Goal: Share content

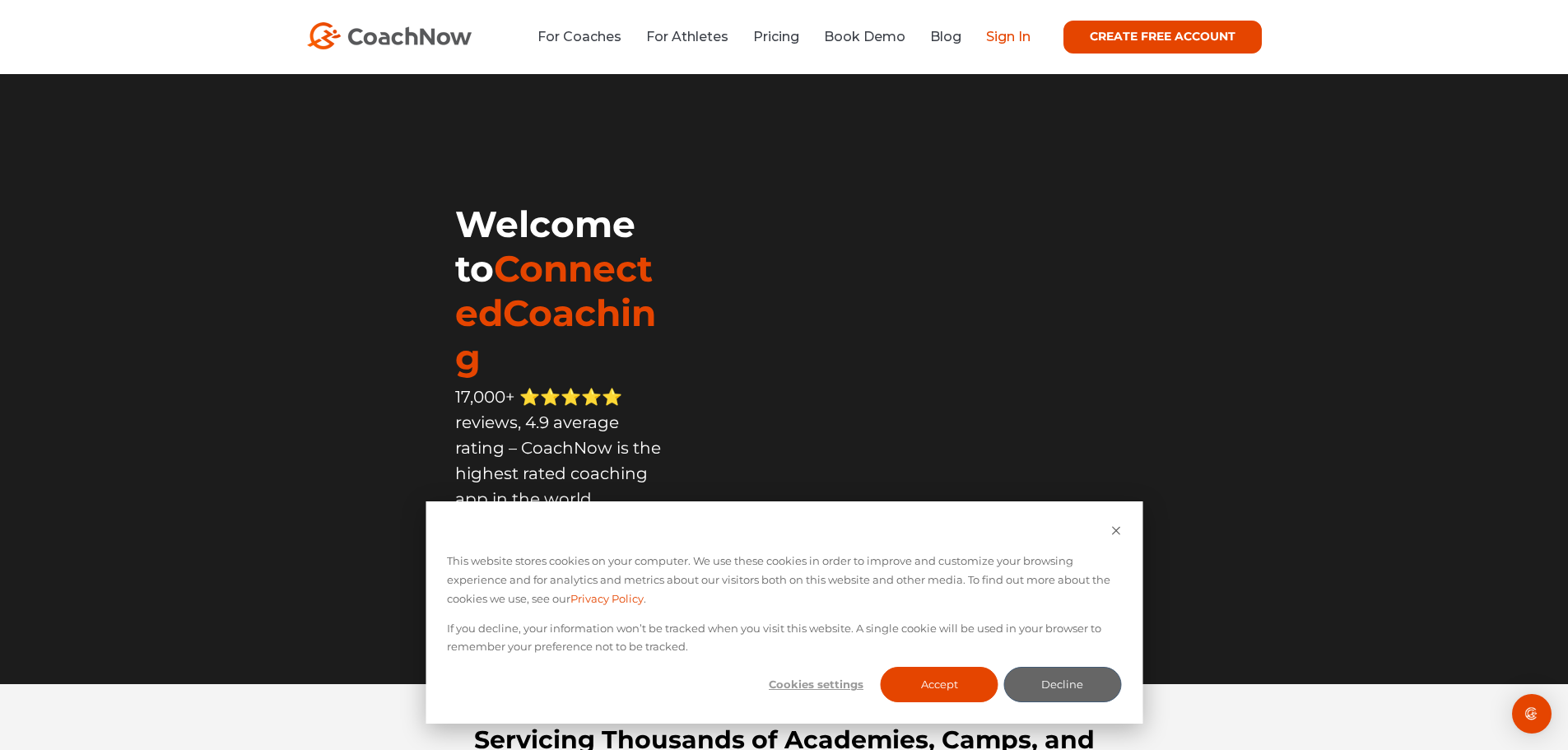
click at [995, 29] on link "Sign In" at bounding box center [1008, 36] width 45 height 16
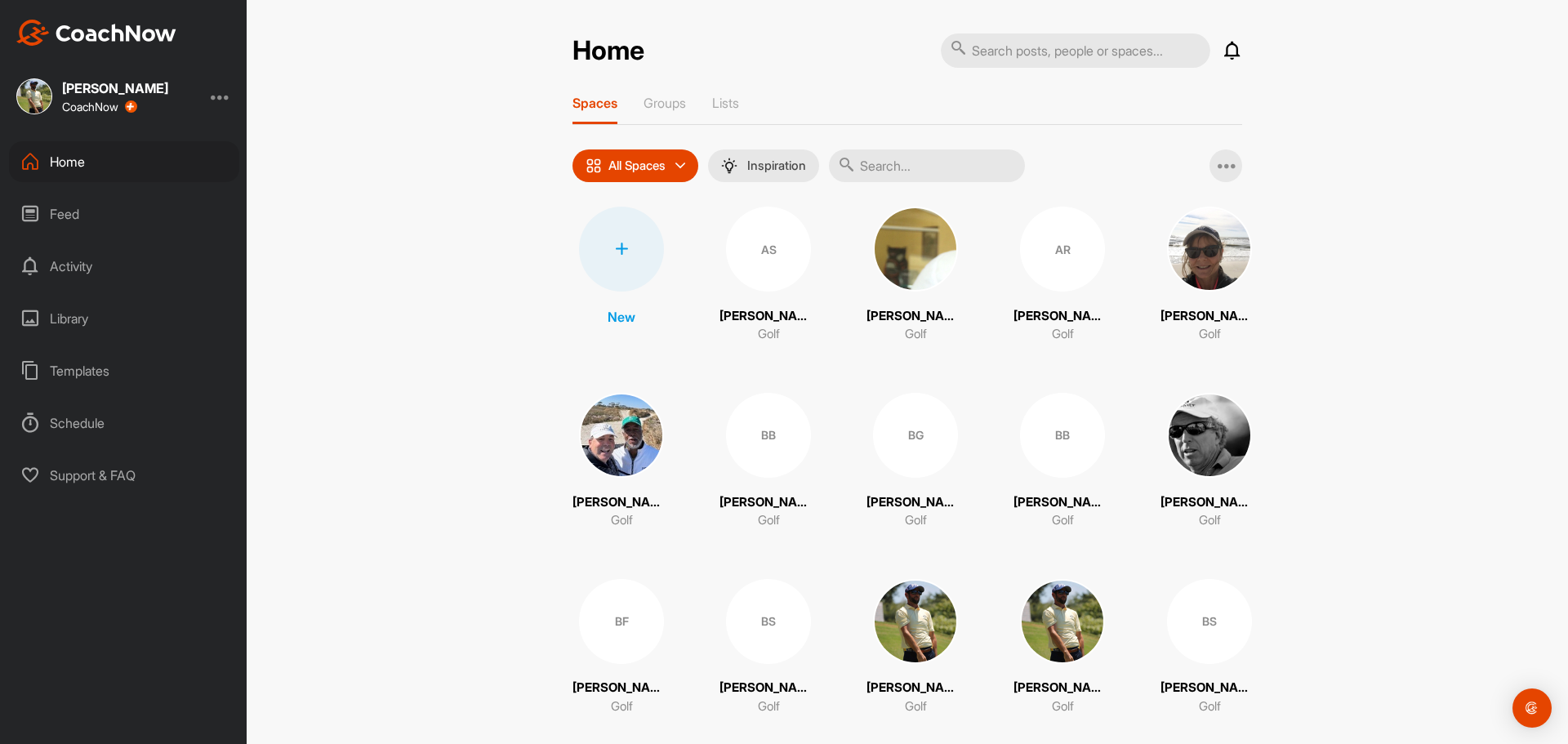
click at [899, 172] on input "text" at bounding box center [927, 165] width 196 height 32
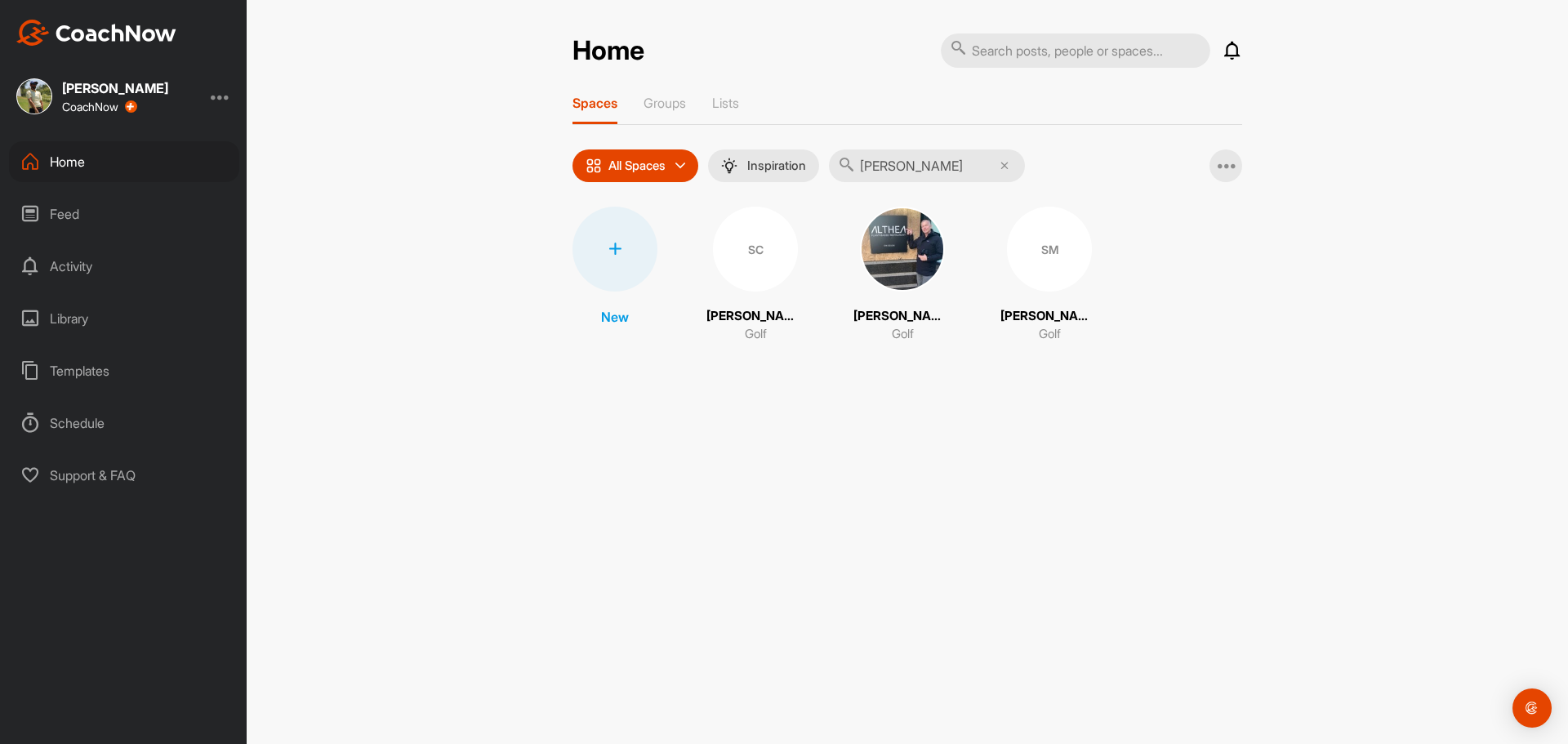
type input "steve"
click at [1018, 269] on div "SM" at bounding box center [1050, 249] width 85 height 85
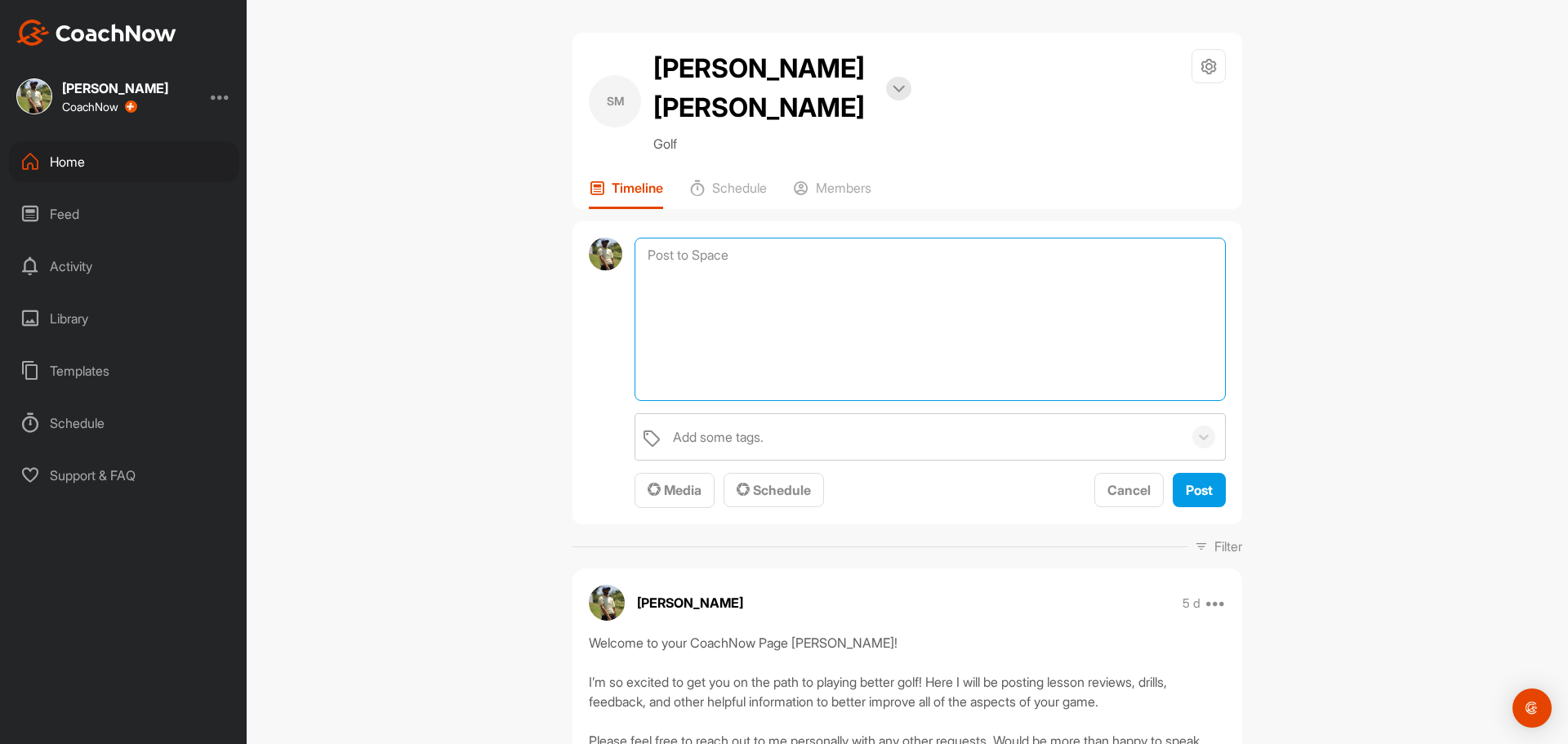
click at [687, 237] on textarea at bounding box center [929, 319] width 591 height 163
click at [664, 482] on span "Media" at bounding box center [674, 490] width 54 height 17
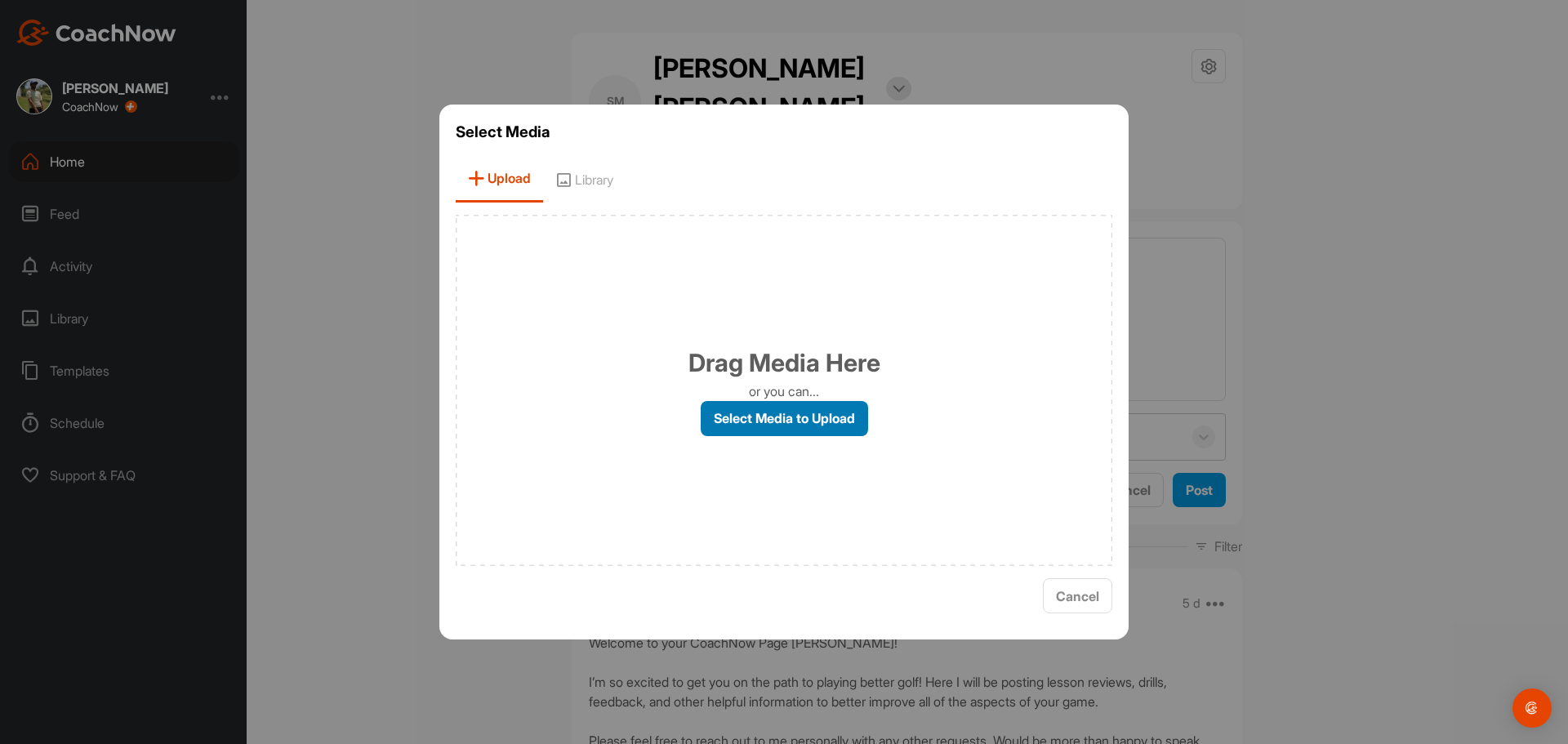
click at [727, 421] on label "Select Media to Upload" at bounding box center [784, 418] width 168 height 35
click at [0, 0] on input "Select Media to Upload" at bounding box center [0, 0] width 0 height 0
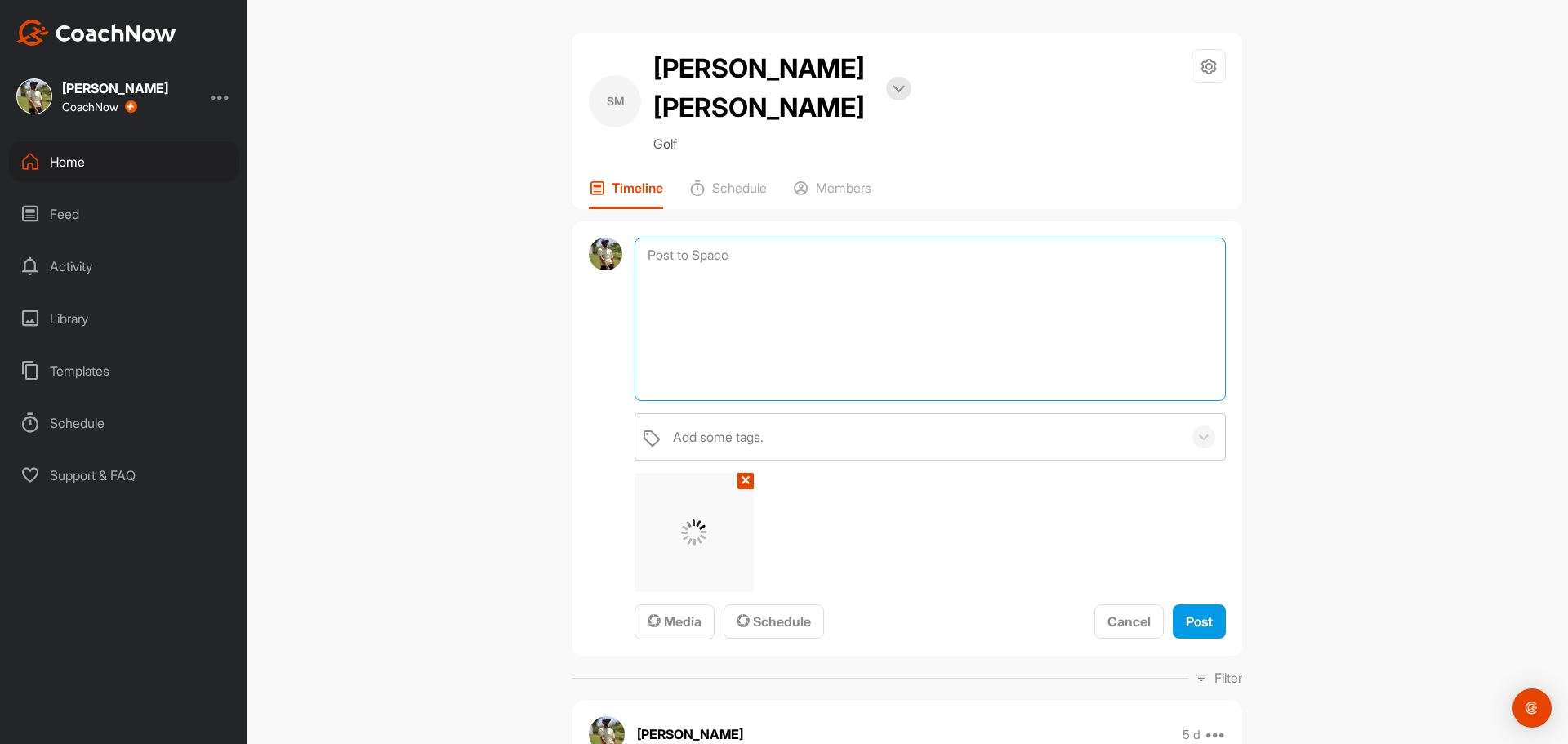
click at [687, 239] on textarea at bounding box center [929, 319] width 591 height 163
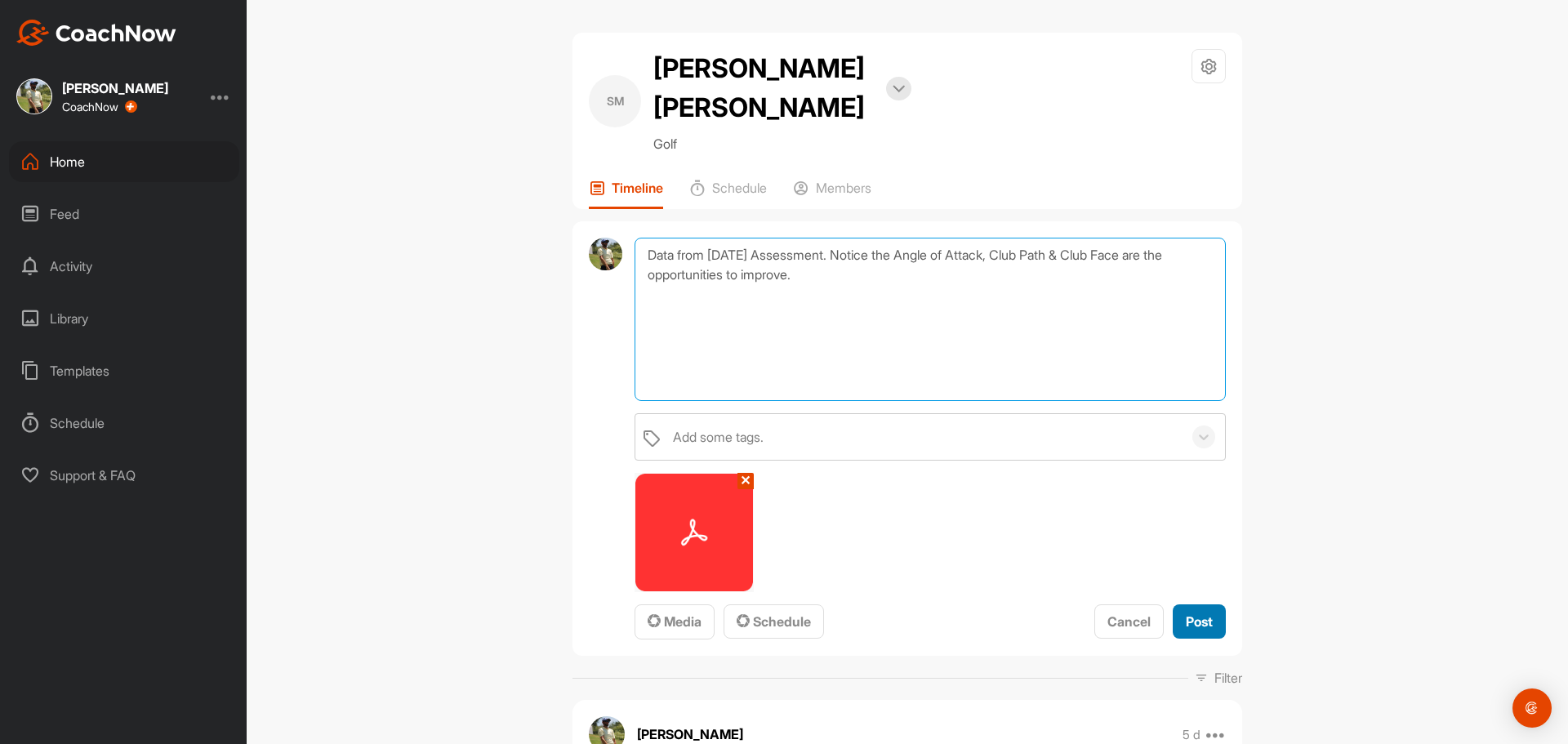
type textarea "Data from today's Assessment. Notice the Angle of Attack, Club Path & Club Face…"
click at [1200, 613] on span "Post" at bounding box center [1200, 622] width 27 height 17
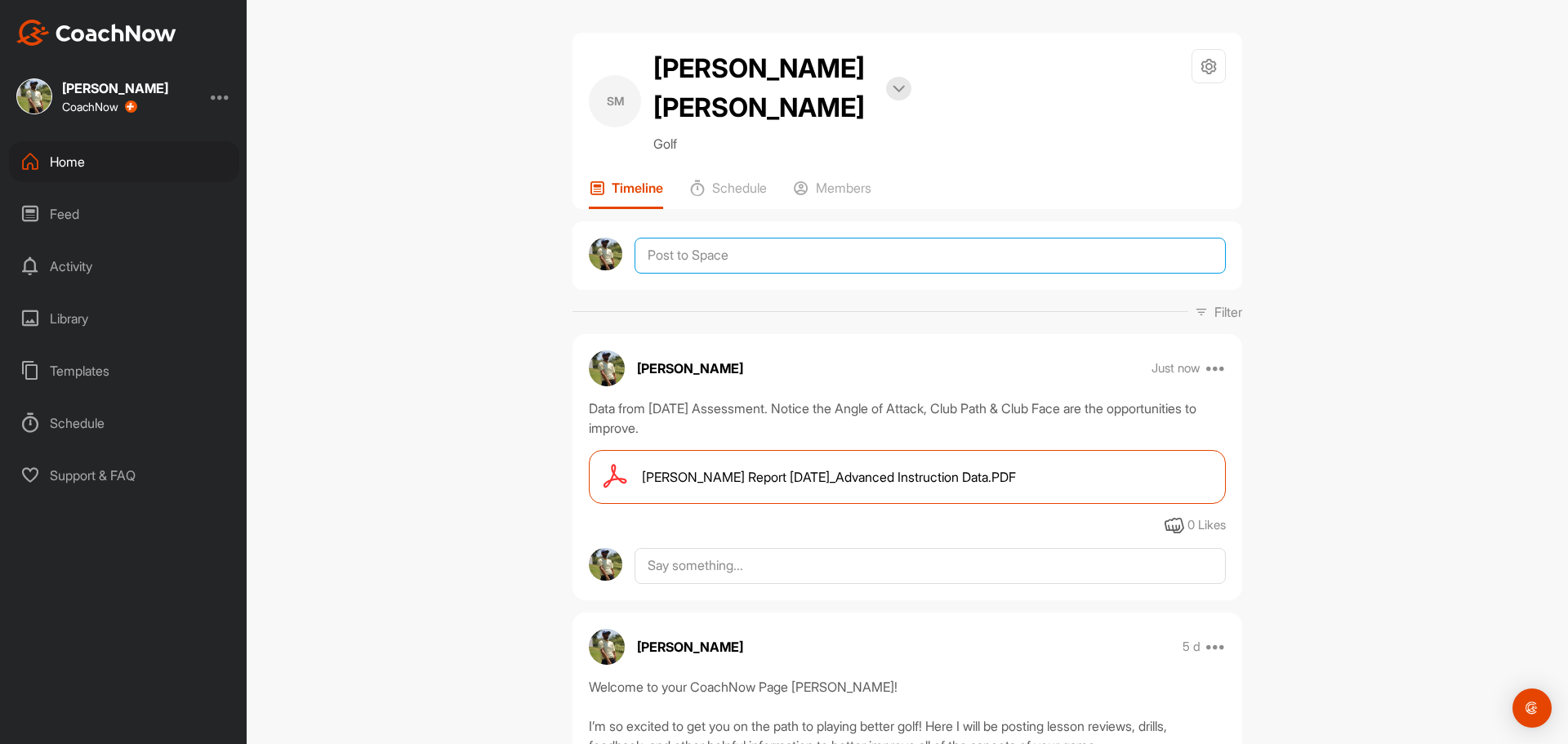
click at [679, 237] on textarea at bounding box center [929, 255] width 591 height 36
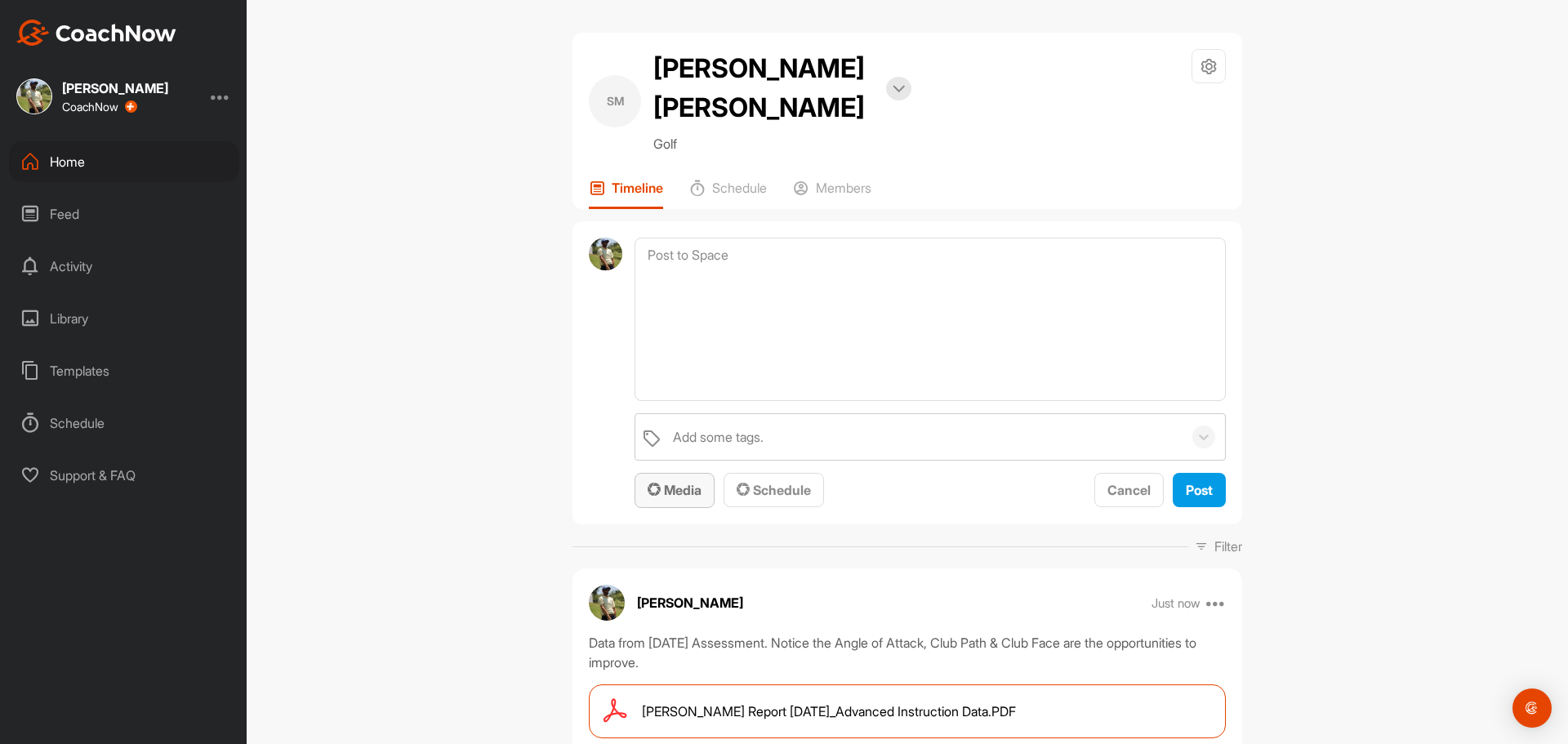
click at [699, 472] on button "Media" at bounding box center [674, 490] width 80 height 35
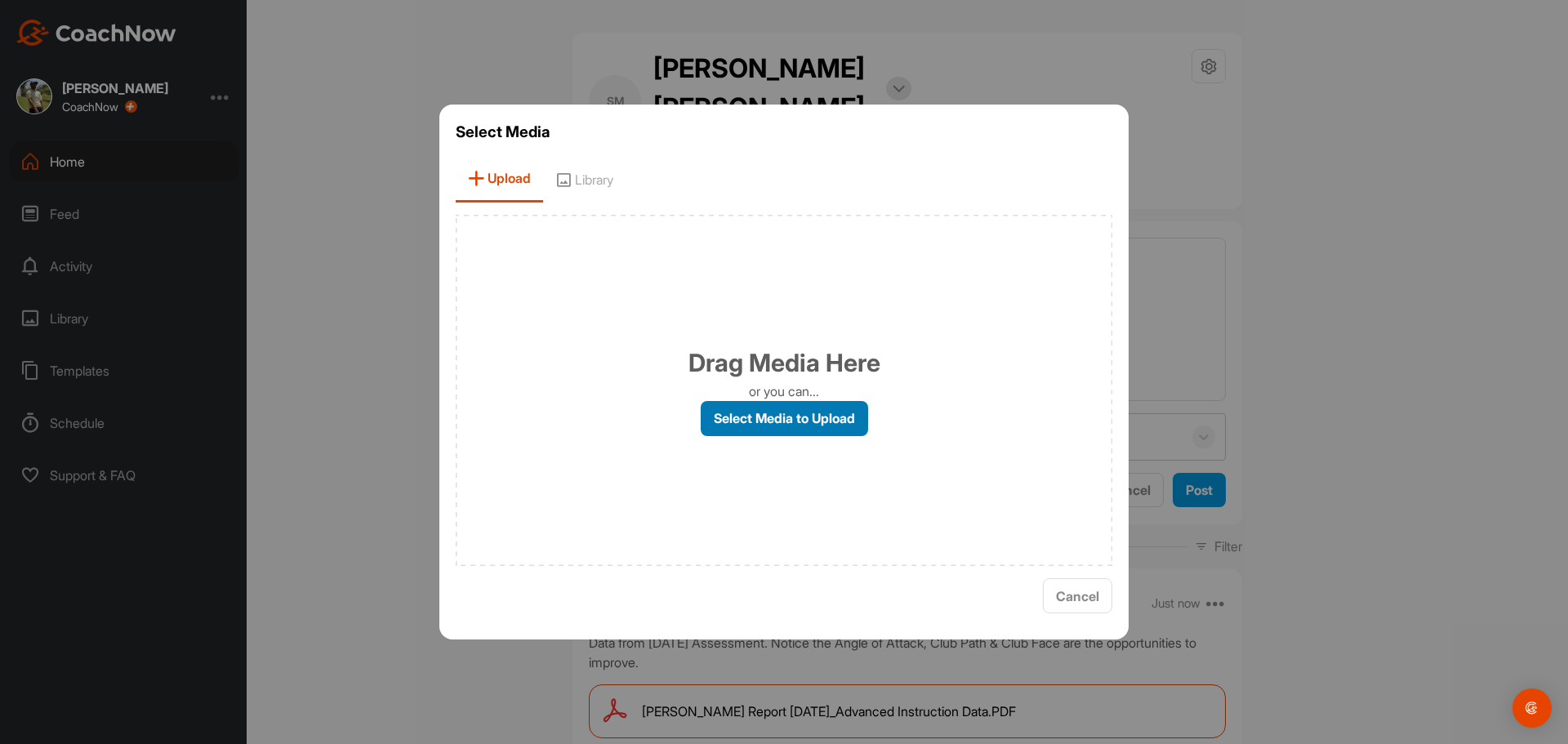
click at [734, 427] on label "Select Media to Upload" at bounding box center [784, 418] width 168 height 35
click at [0, 0] on input "Select Media to Upload" at bounding box center [0, 0] width 0 height 0
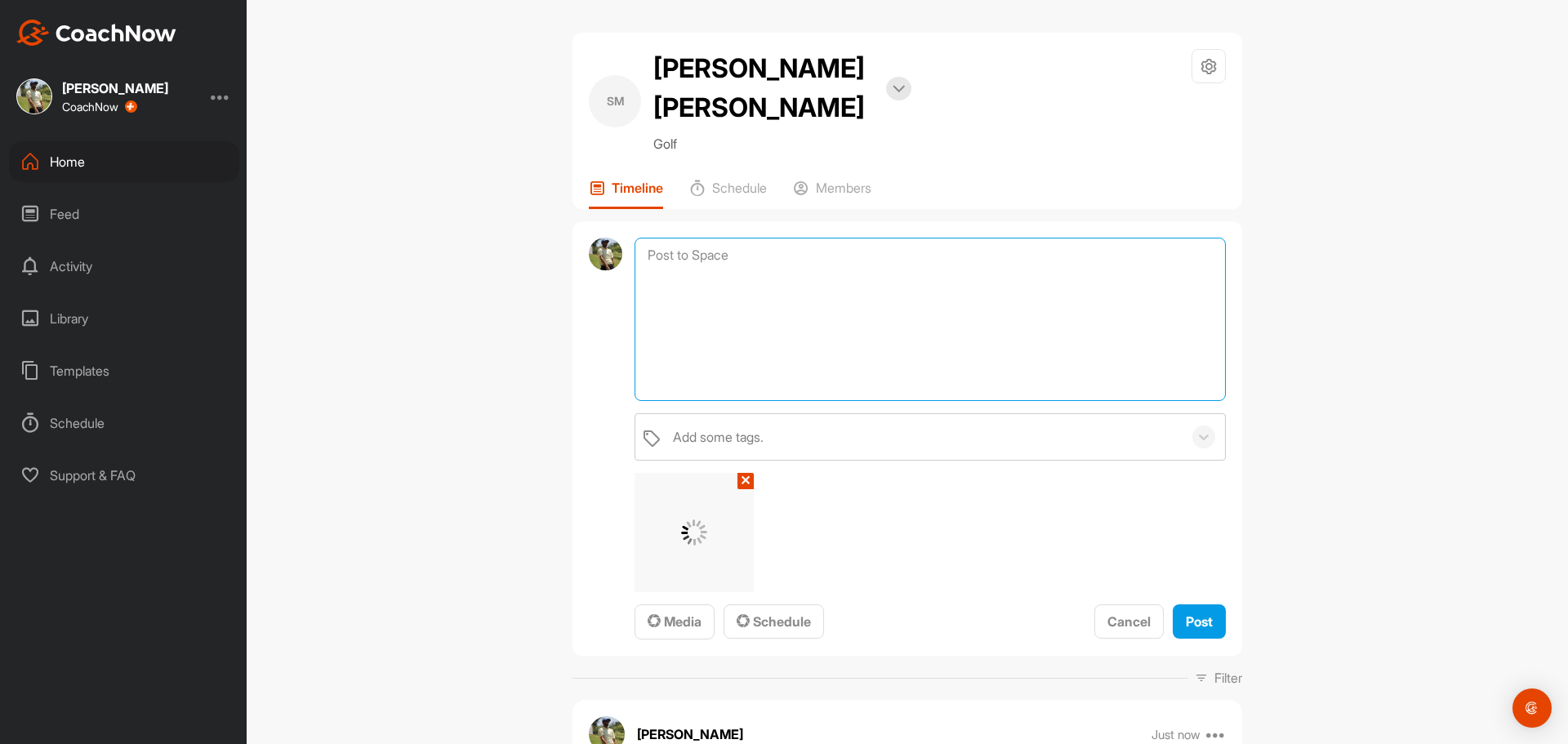
click at [686, 246] on textarea at bounding box center [929, 319] width 591 height 163
type textarea "Assessment recap video"
click at [1206, 612] on div "Post" at bounding box center [1200, 622] width 27 height 20
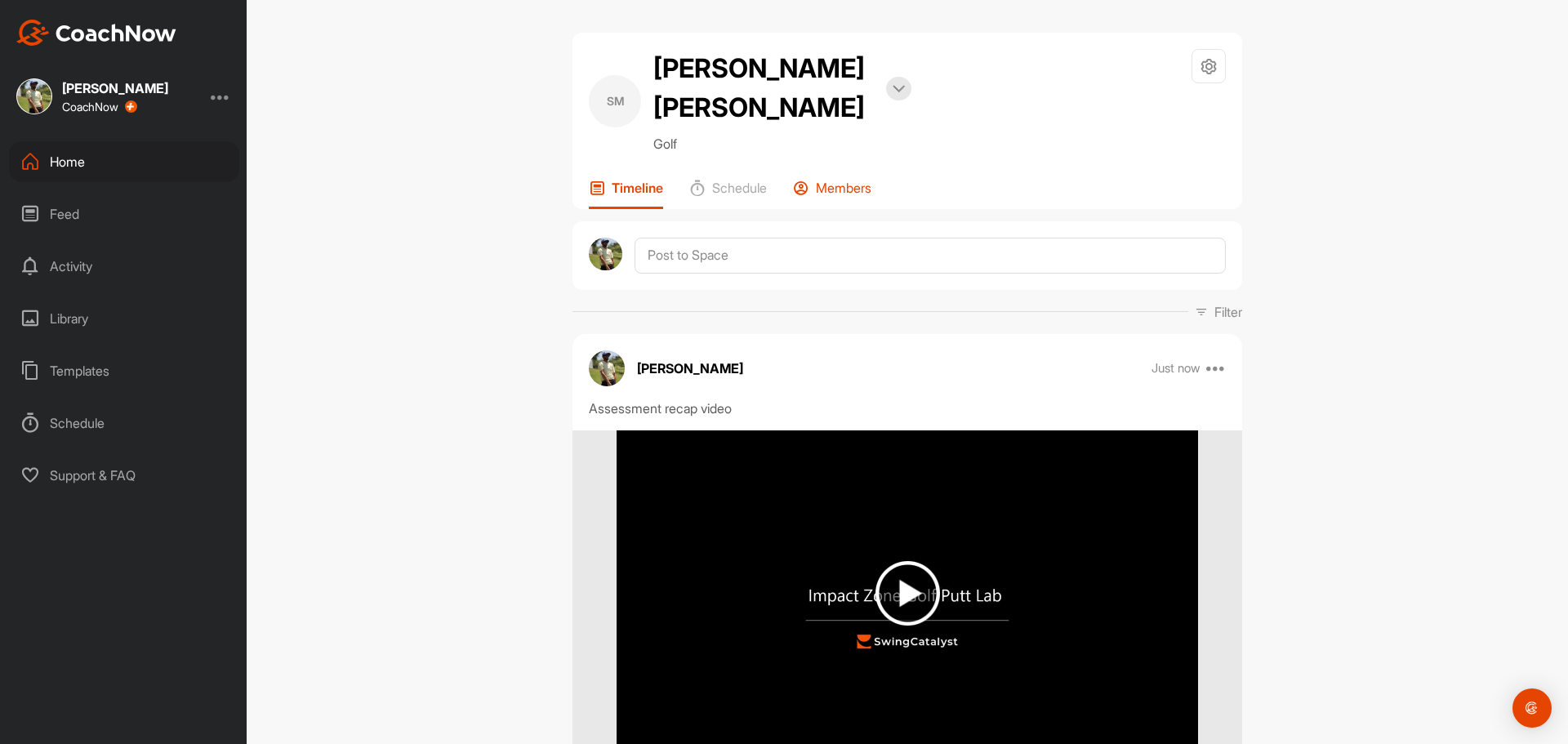
click at [823, 180] on p "Members" at bounding box center [844, 188] width 56 height 17
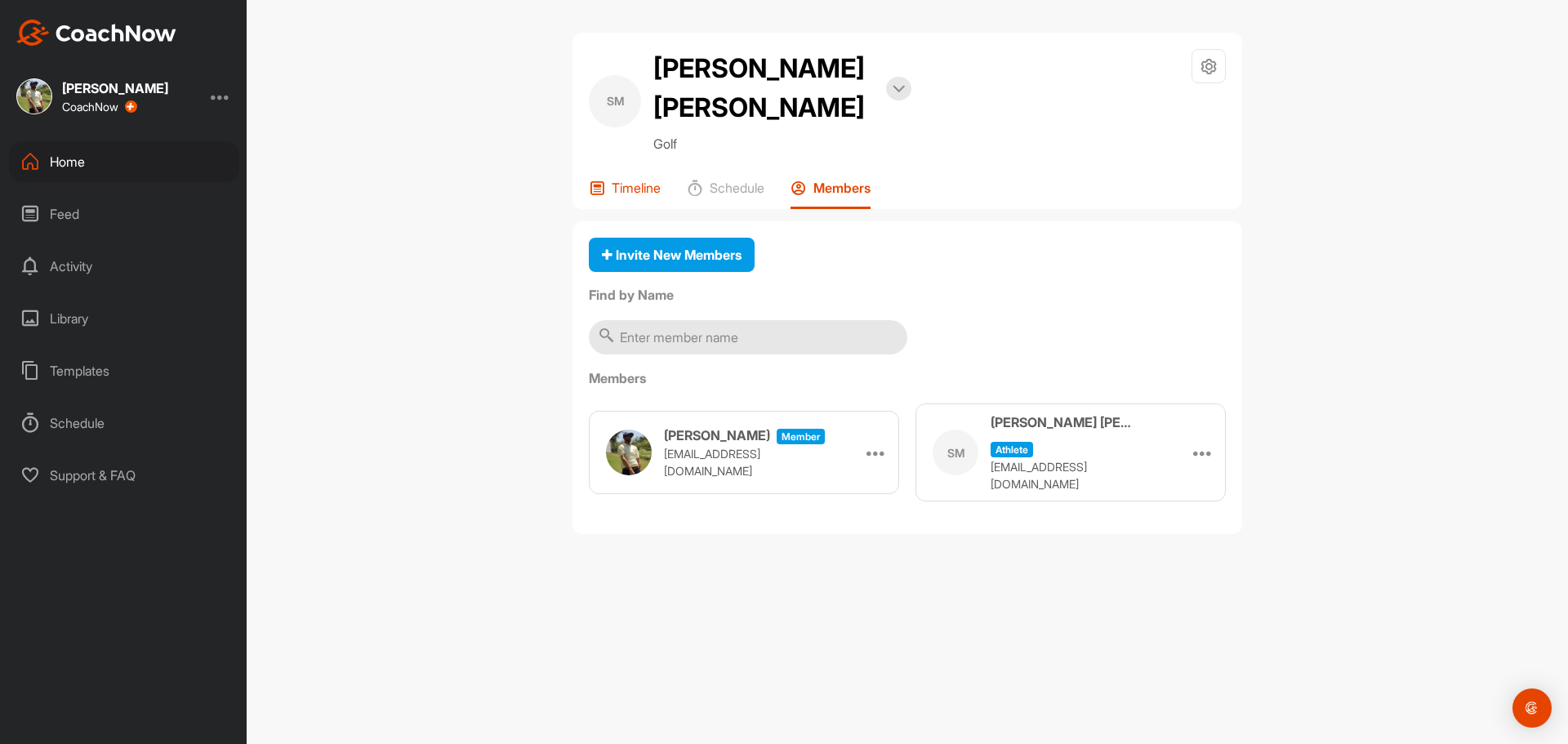
click at [643, 180] on div "Timeline" at bounding box center [624, 194] width 72 height 29
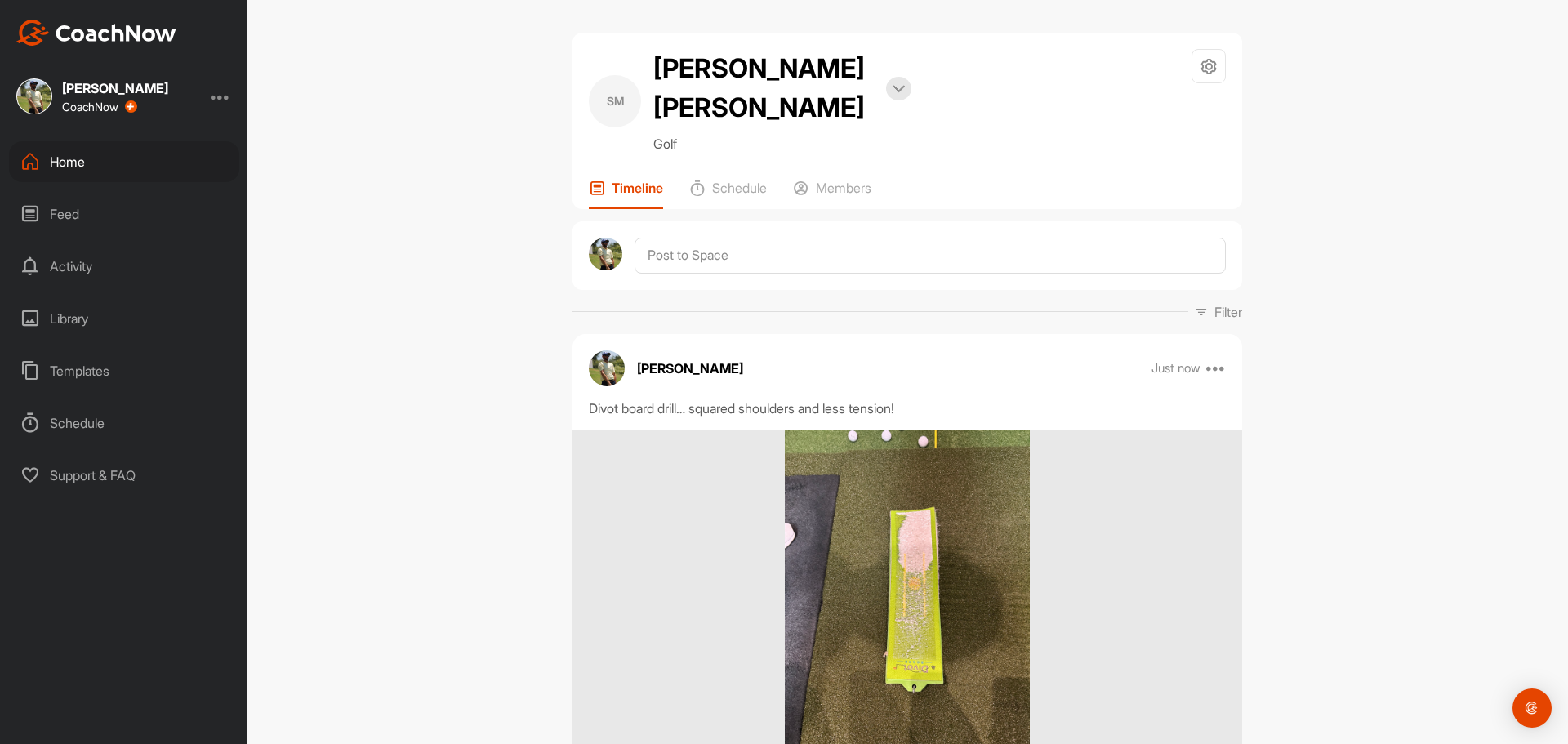
click at [71, 165] on div "Home" at bounding box center [124, 162] width 230 height 41
